Goal: Use online tool/utility: Utilize a website feature to perform a specific function

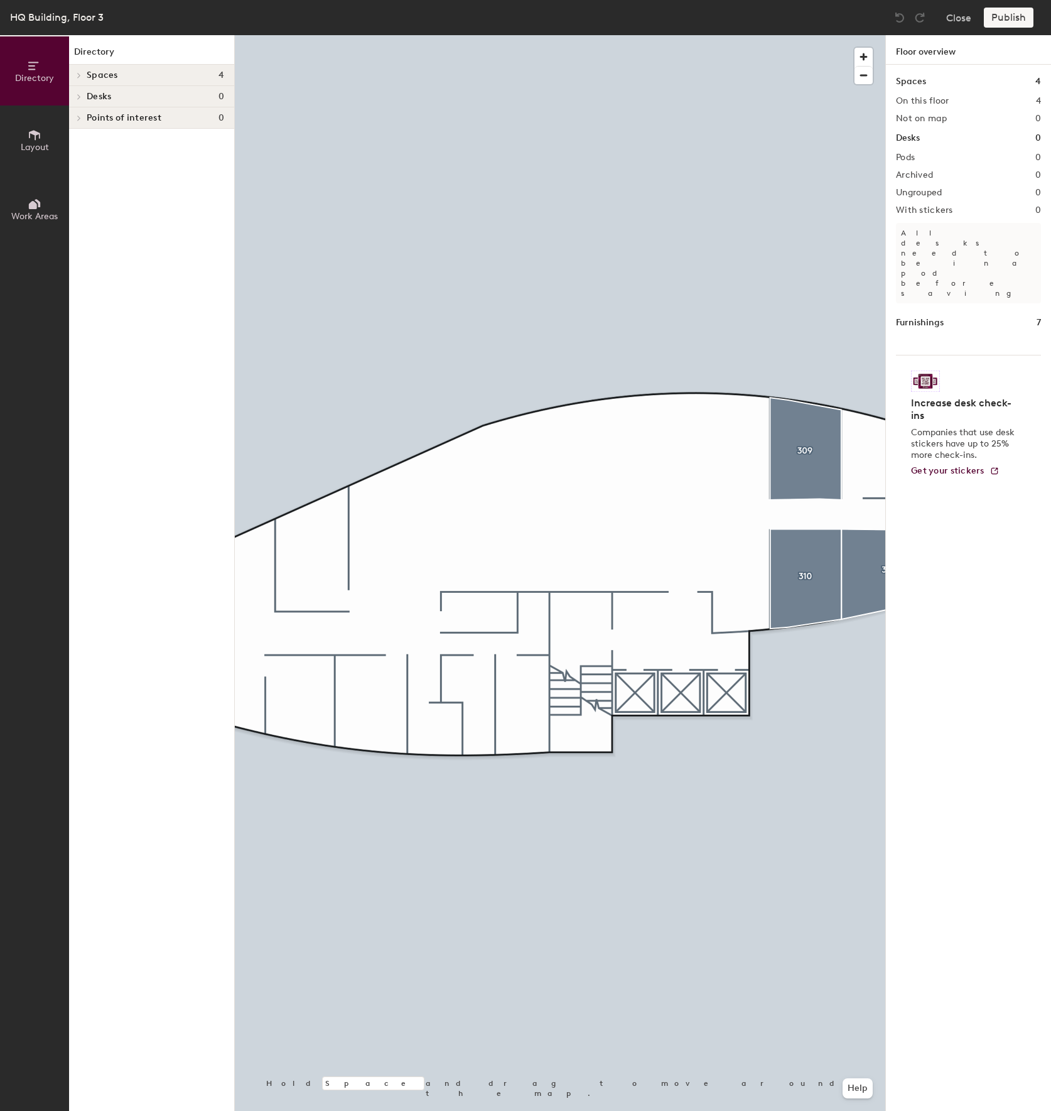
click at [79, 95] on icon at bounding box center [79, 96] width 3 height 5
click at [40, 145] on span "Layout" at bounding box center [35, 147] width 28 height 11
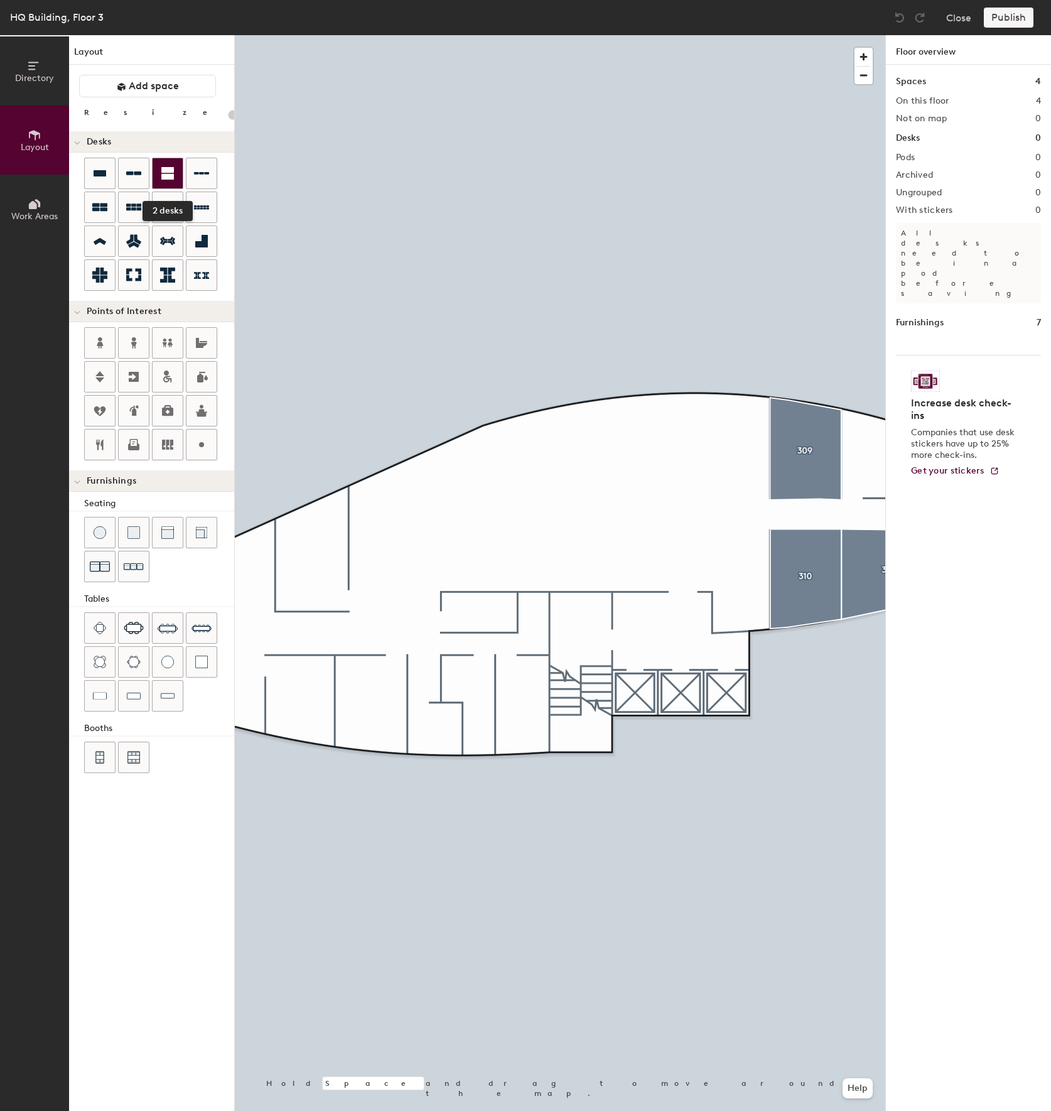
click at [172, 178] on icon at bounding box center [167, 173] width 13 height 13
click at [108, 205] on div at bounding box center [100, 207] width 30 height 30
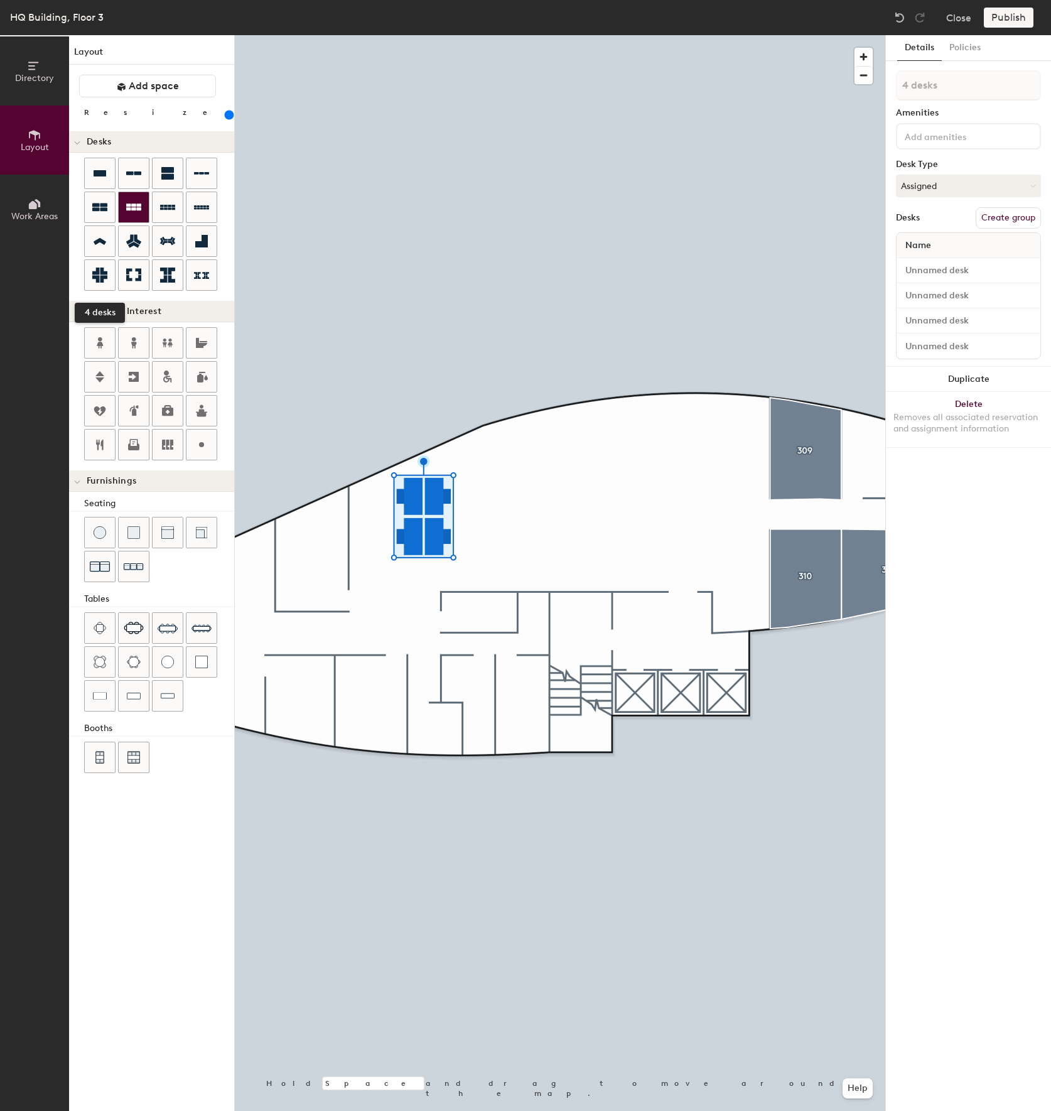
click at [131, 212] on icon at bounding box center [133, 207] width 15 height 15
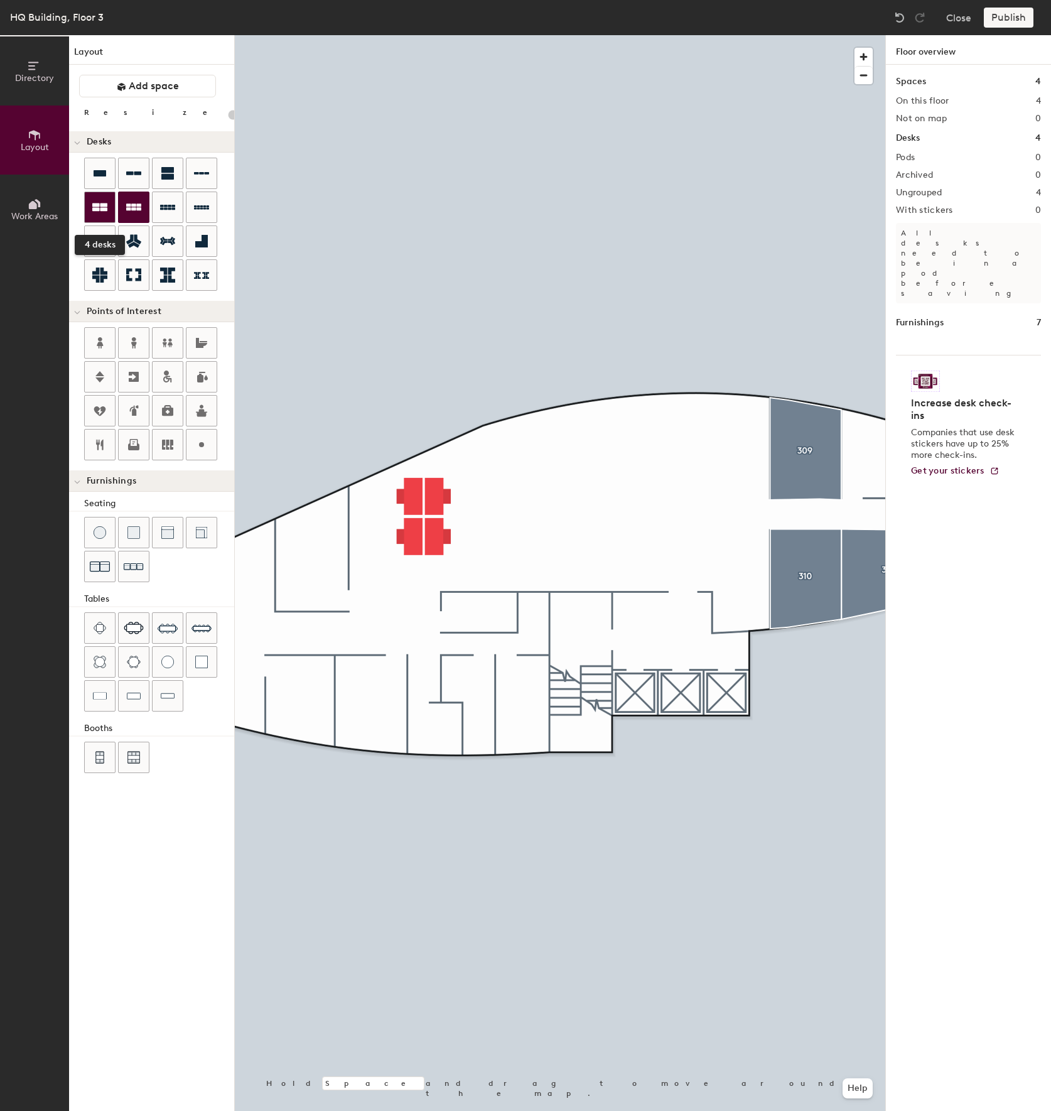
click at [97, 212] on icon at bounding box center [99, 207] width 15 height 15
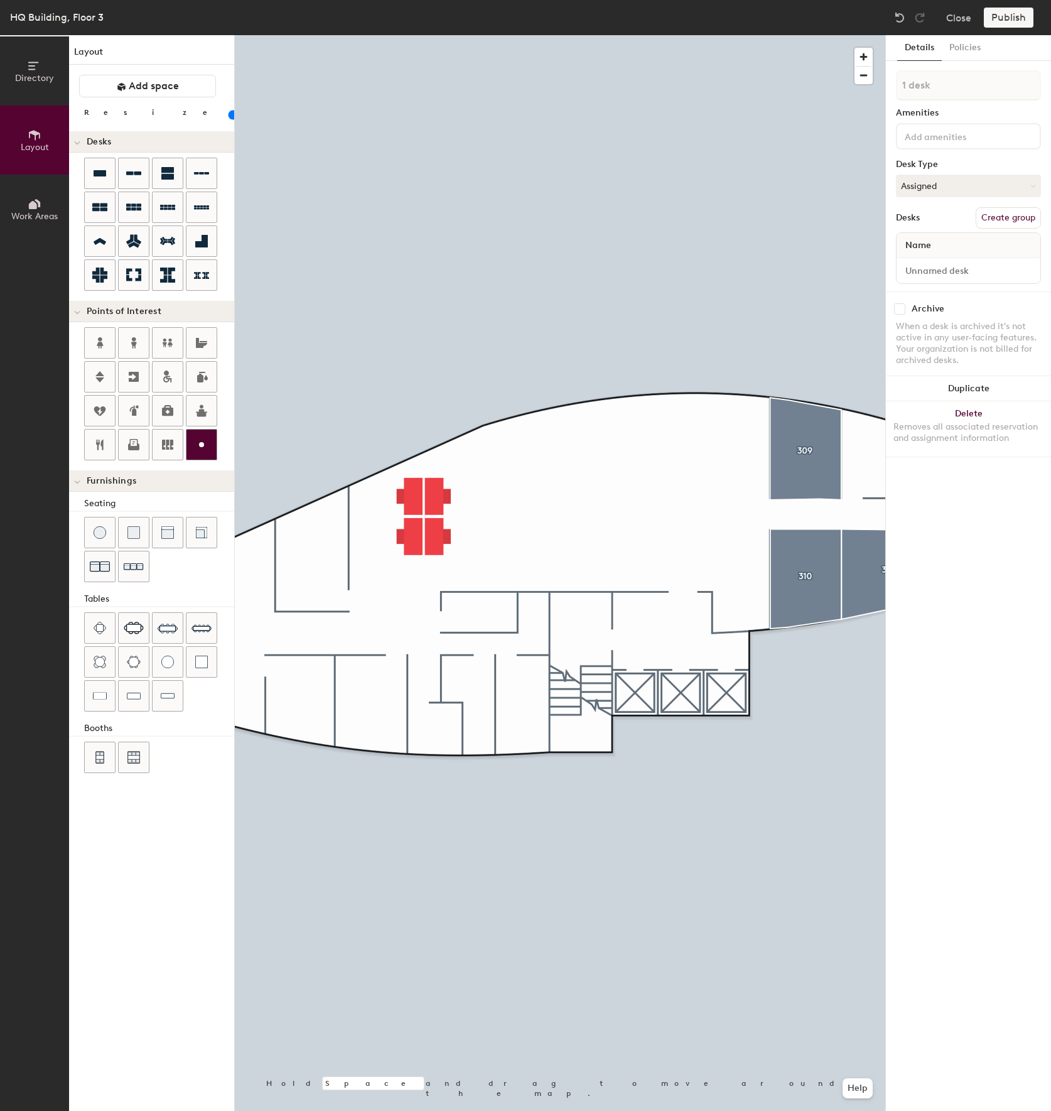
type input "240"
click at [427, 35] on div at bounding box center [560, 35] width 651 height 0
type input "4 desks"
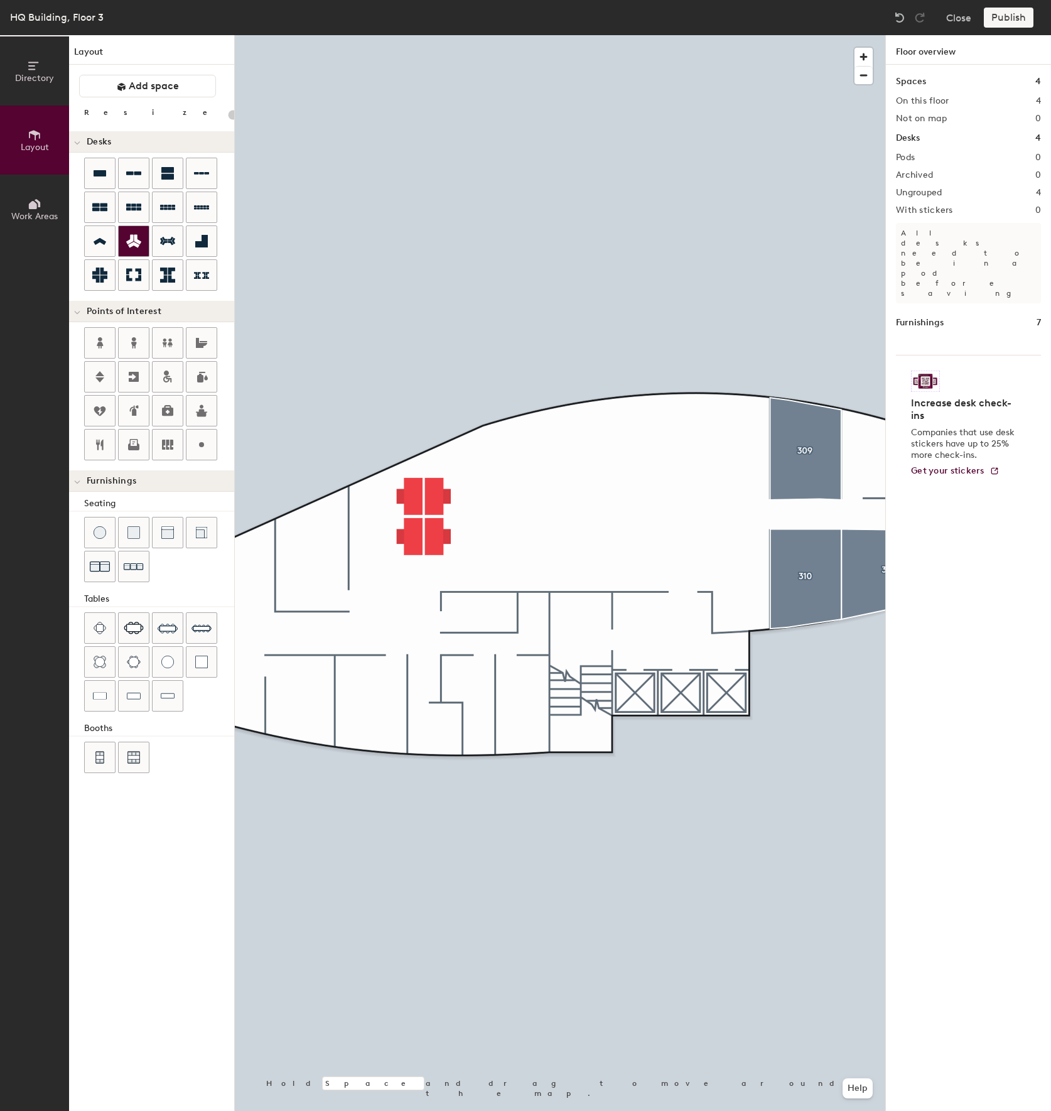
drag, startPoint x: 128, startPoint y: 210, endPoint x: 134, endPoint y: 227, distance: 17.9
click at [129, 211] on icon at bounding box center [133, 207] width 15 height 15
type input "240"
